Goal: Information Seeking & Learning: Learn about a topic

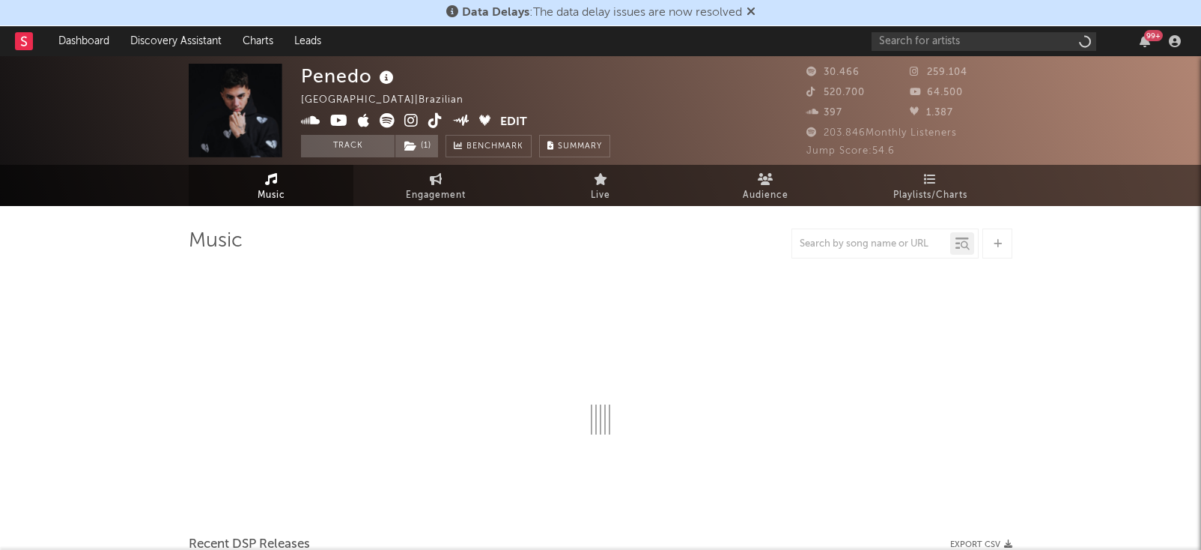
select select "6m"
